Goal: Information Seeking & Learning: Find specific page/section

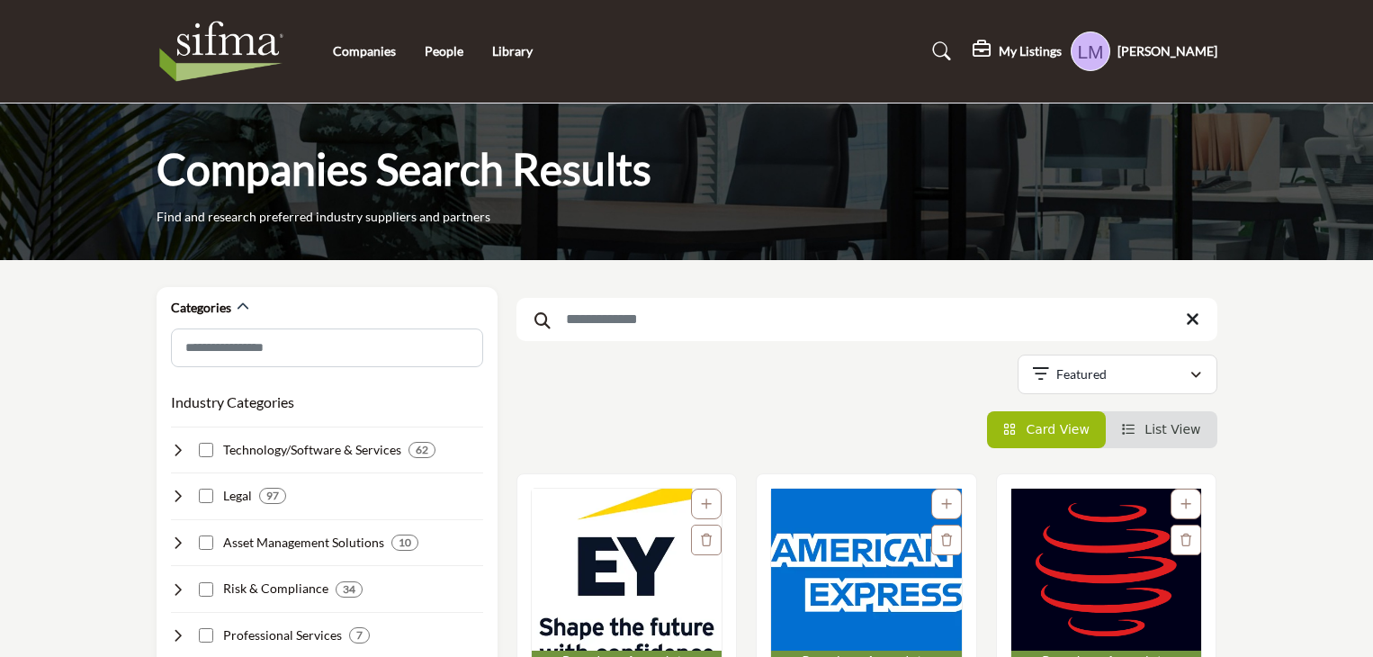
click at [1188, 51] on h5 "[PERSON_NAME]" at bounding box center [1168, 51] width 100 height 18
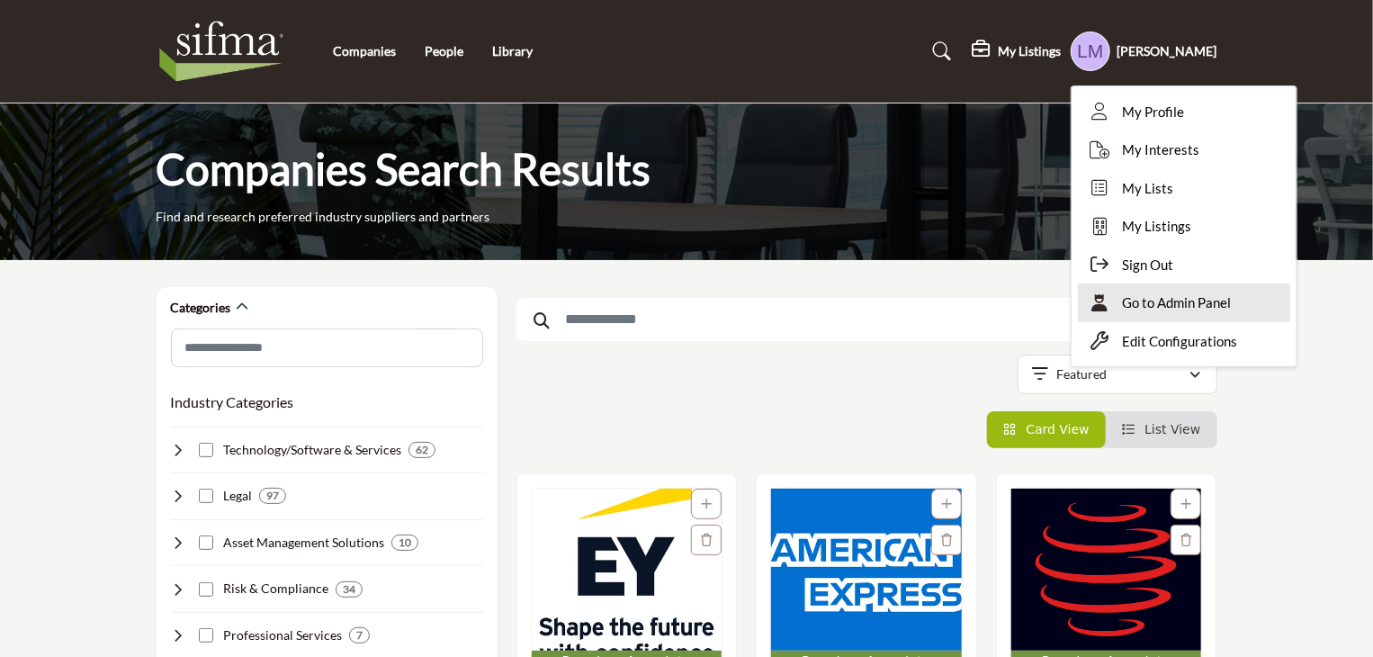
click at [1185, 302] on span "Go to Admin Panel" at bounding box center [1177, 303] width 109 height 21
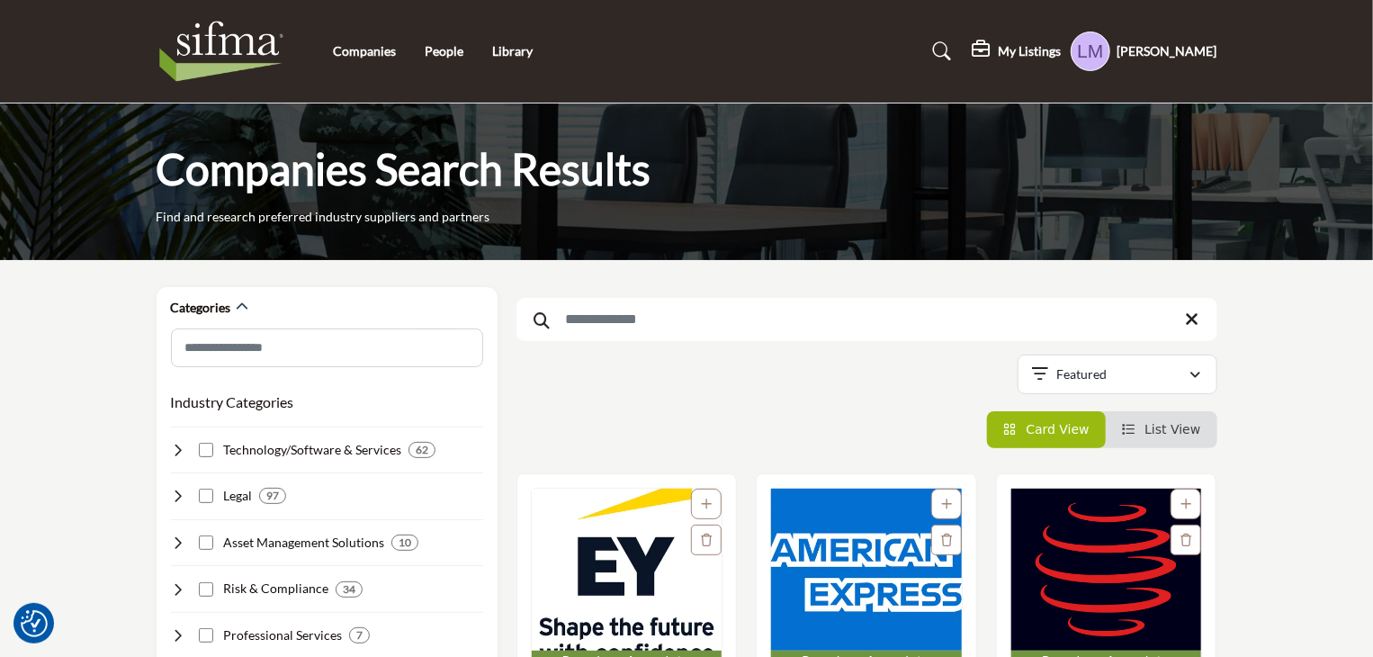
click at [1193, 47] on h5 "[PERSON_NAME]" at bounding box center [1168, 51] width 100 height 18
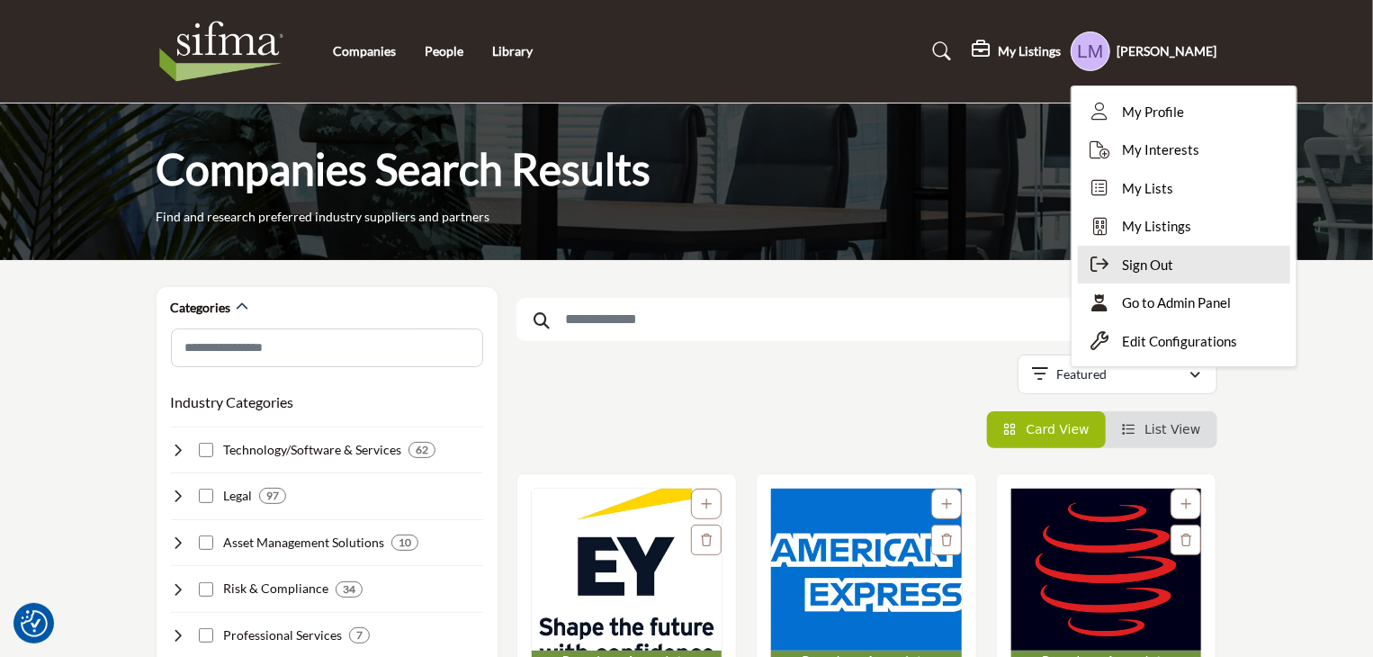
click at [1175, 272] on span "Sign Out" at bounding box center [1148, 265] width 51 height 21
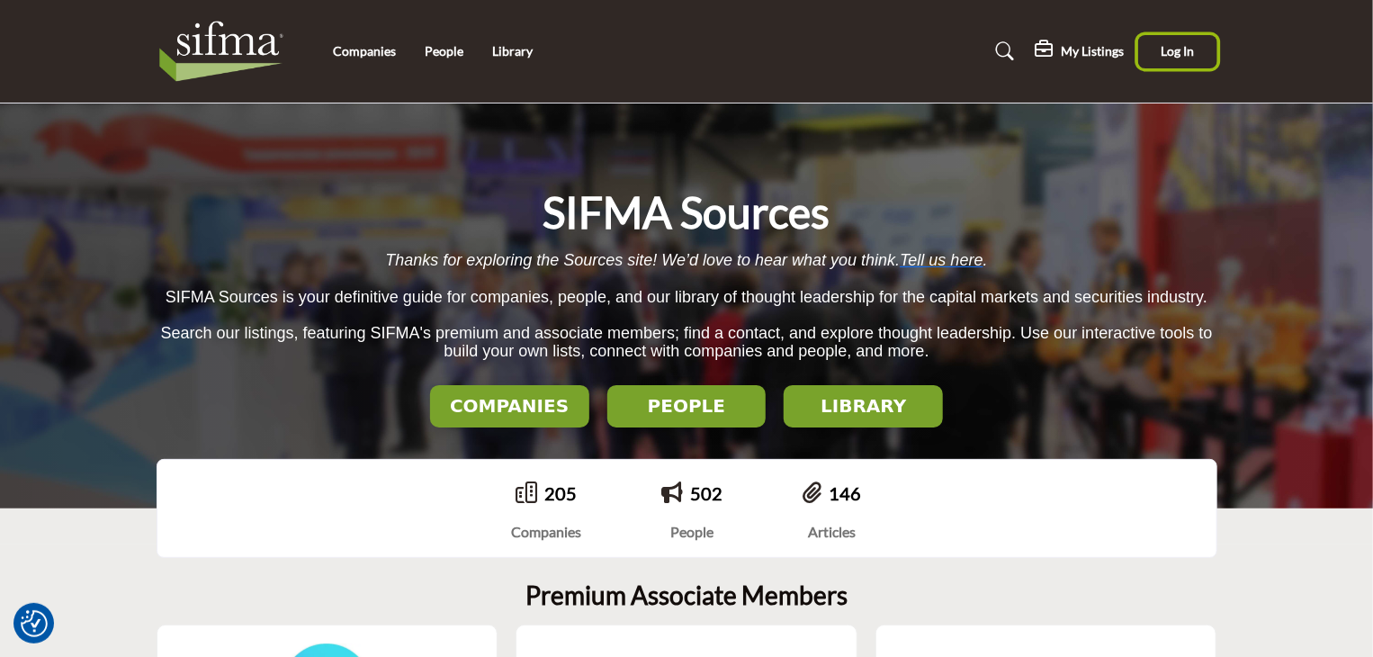
click at [1184, 54] on span "Log In" at bounding box center [1177, 50] width 33 height 15
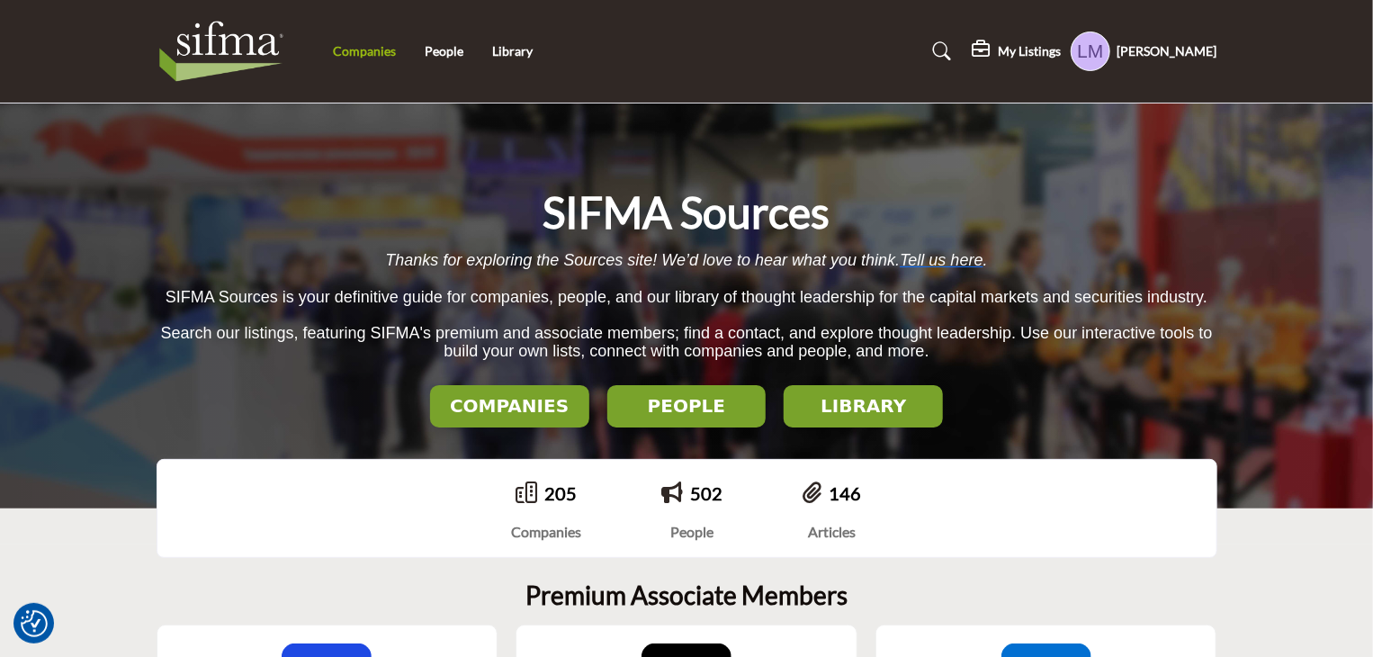
click at [358, 53] on link "Companies" at bounding box center [364, 50] width 63 height 15
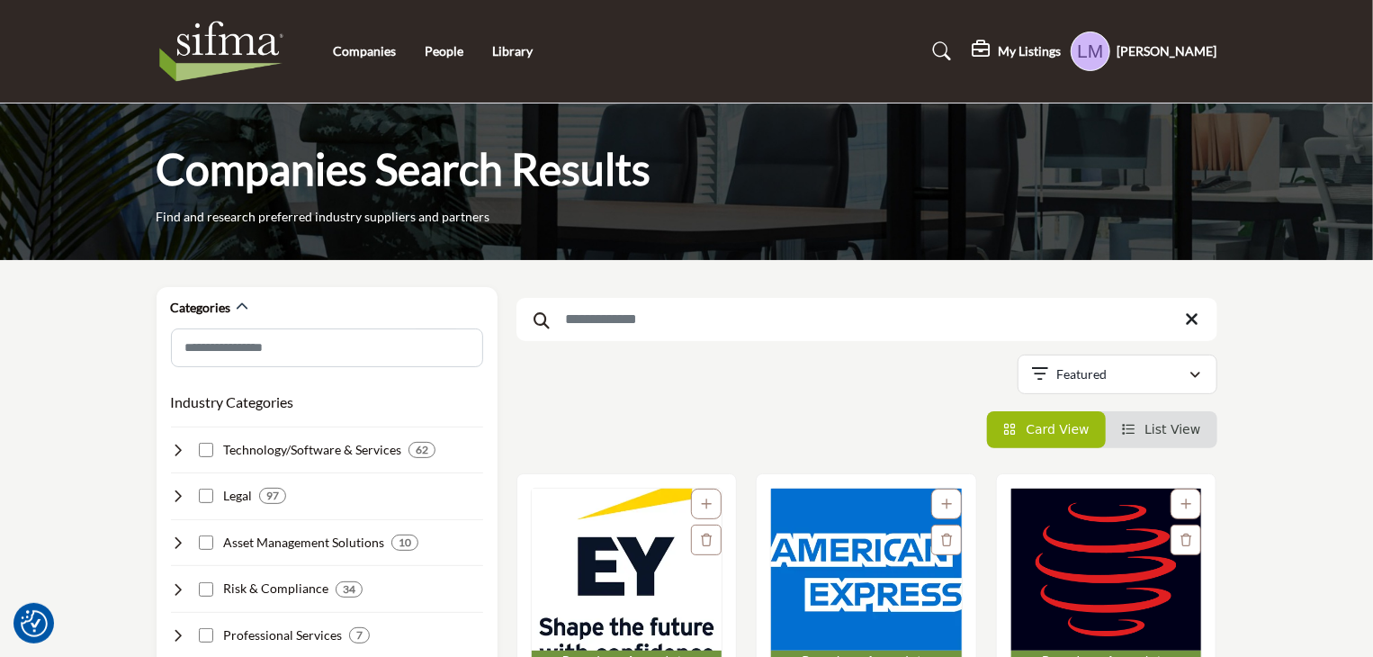
click at [635, 311] on input "Search Keyword" at bounding box center [867, 319] width 701 height 43
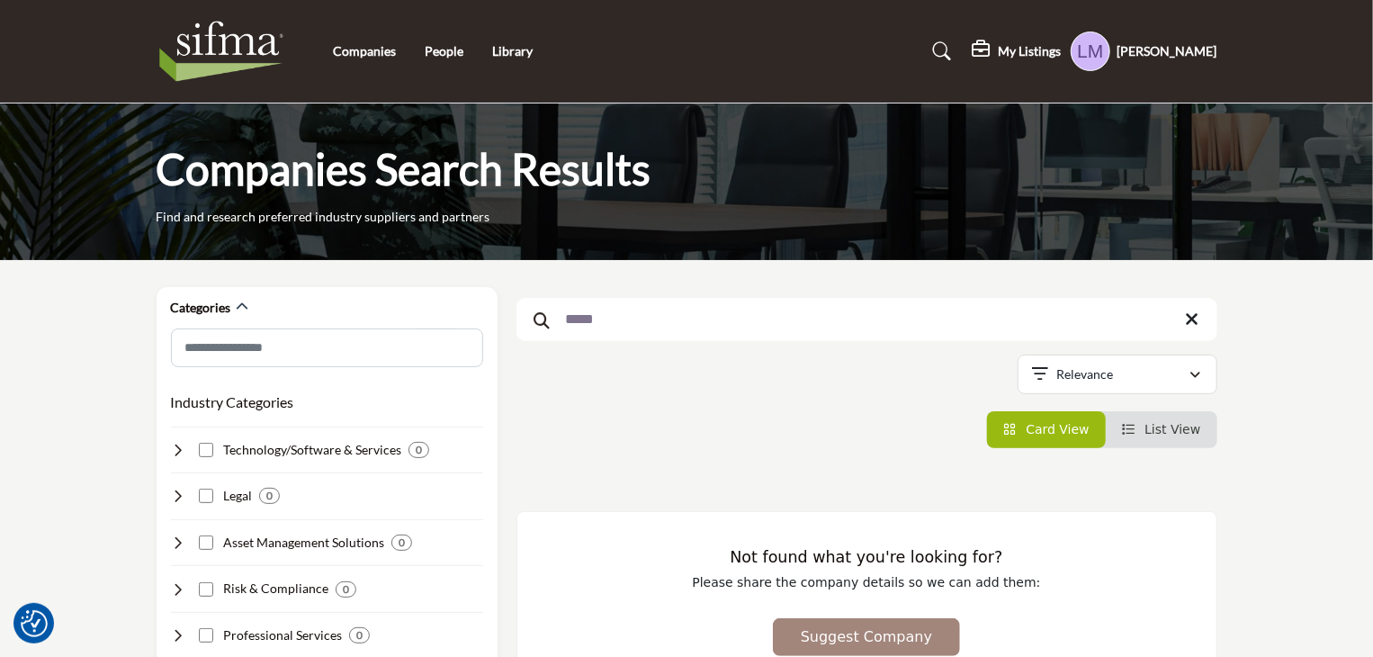
type input "*****"
